Goal: Find specific page/section: Find specific page/section

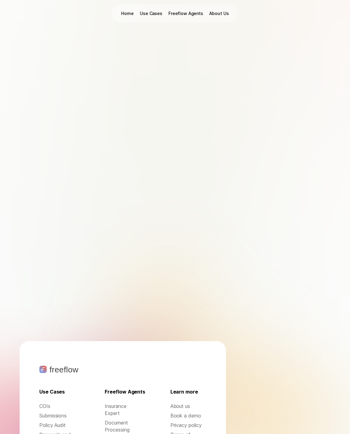
scroll to position [2420, 0]
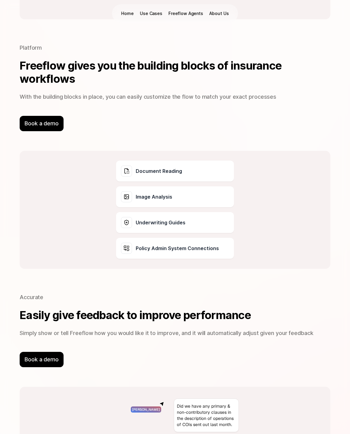
scroll to position [2420, 0]
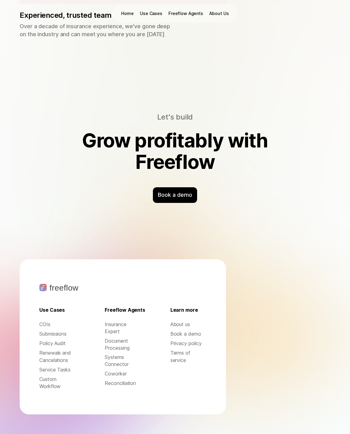
click at [178, 326] on p "About us" at bounding box center [188, 324] width 36 height 7
click at [184, 324] on p "About us" at bounding box center [188, 324] width 36 height 7
click at [66, 326] on p "COIs" at bounding box center [57, 324] width 36 height 7
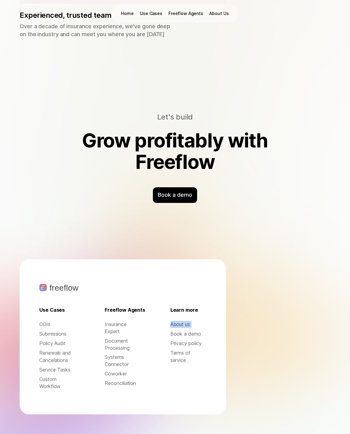
scroll to position [487, 0]
